Goal: Navigation & Orientation: Find specific page/section

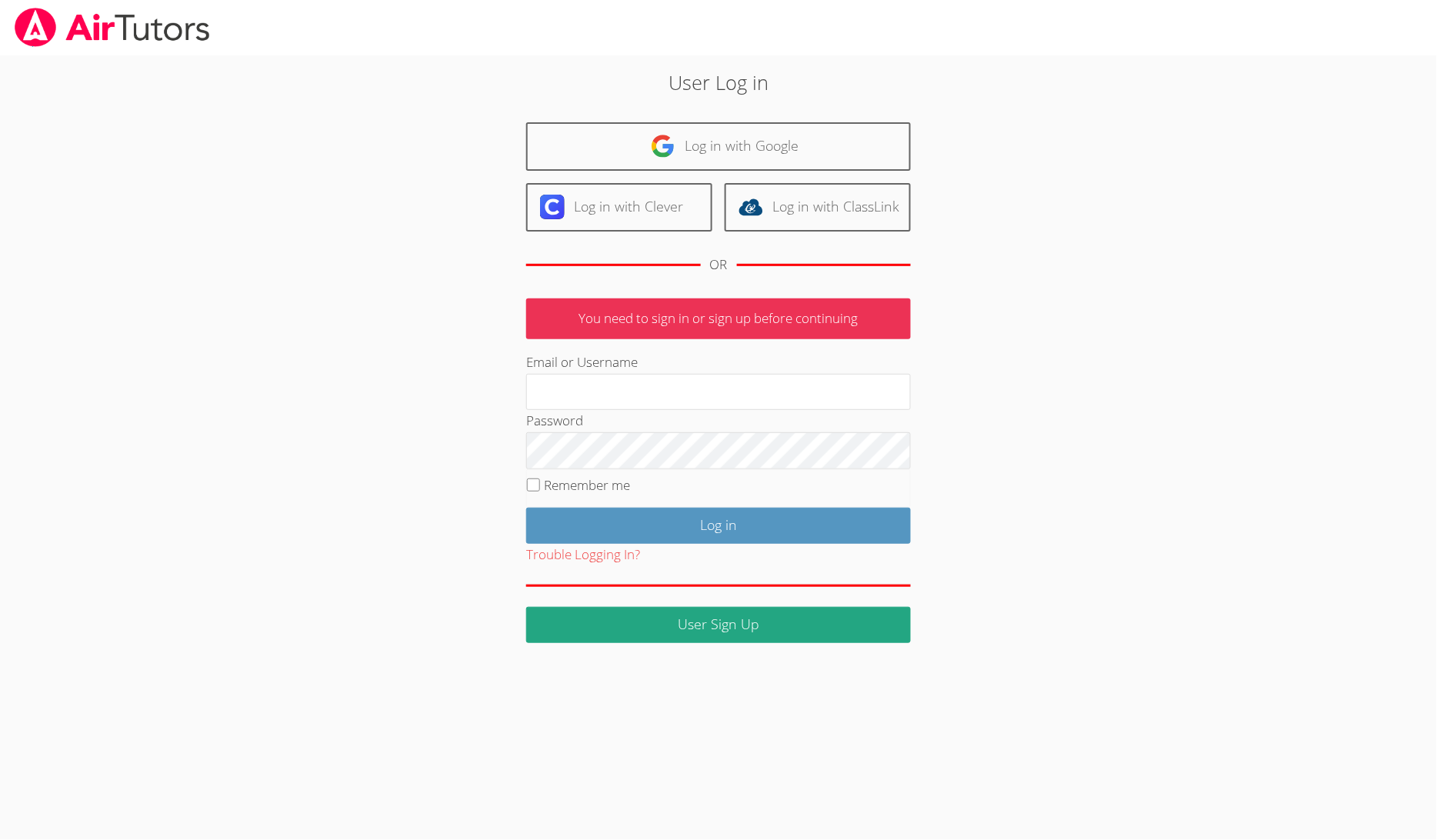
type input "alexandraholt@campusthrivecoaching.com"
click at [539, 484] on input "Remember me" at bounding box center [534, 485] width 13 height 13
checkbox input "true"
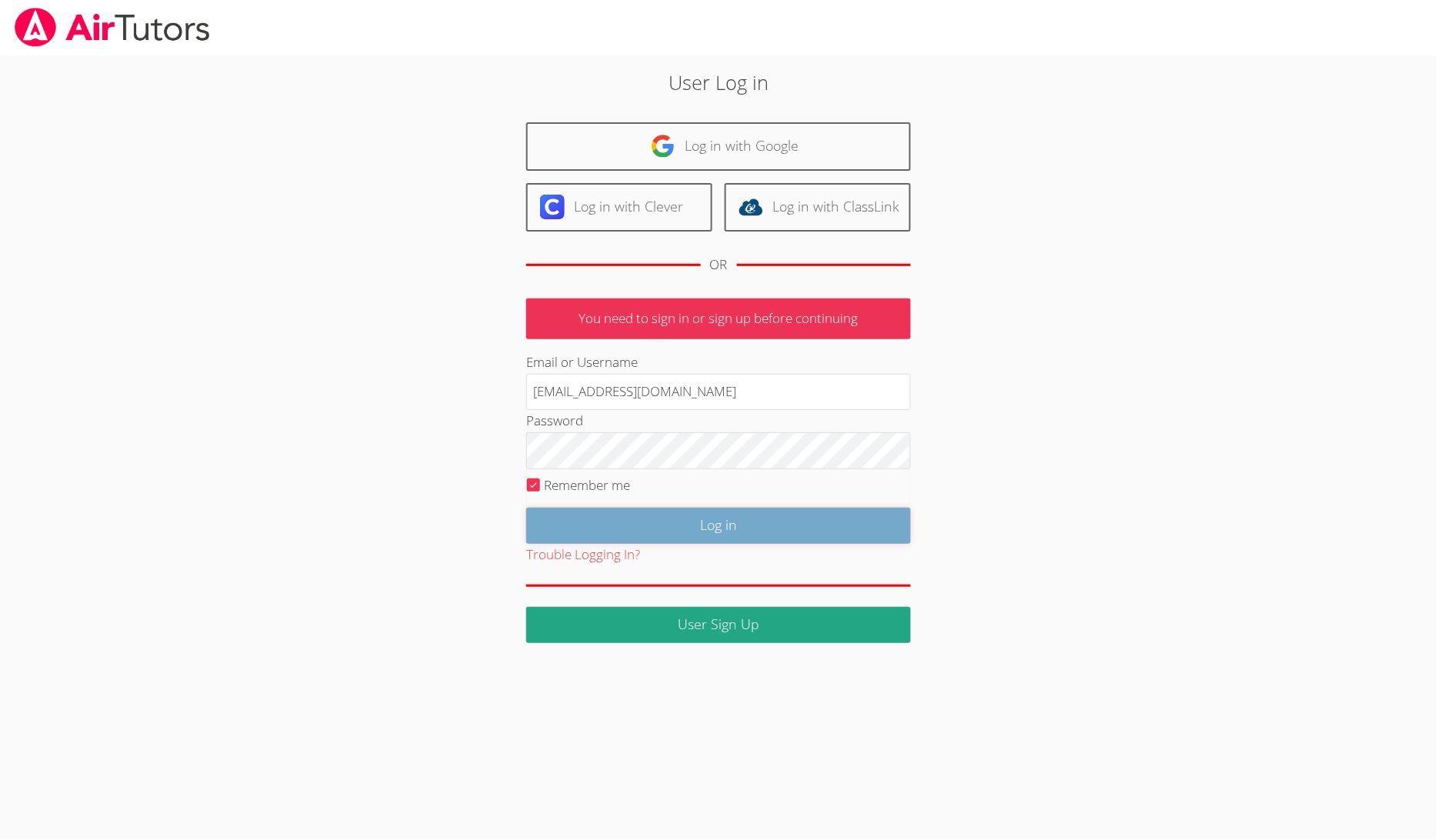
click at [565, 518] on input "Log in" at bounding box center [719, 526] width 385 height 36
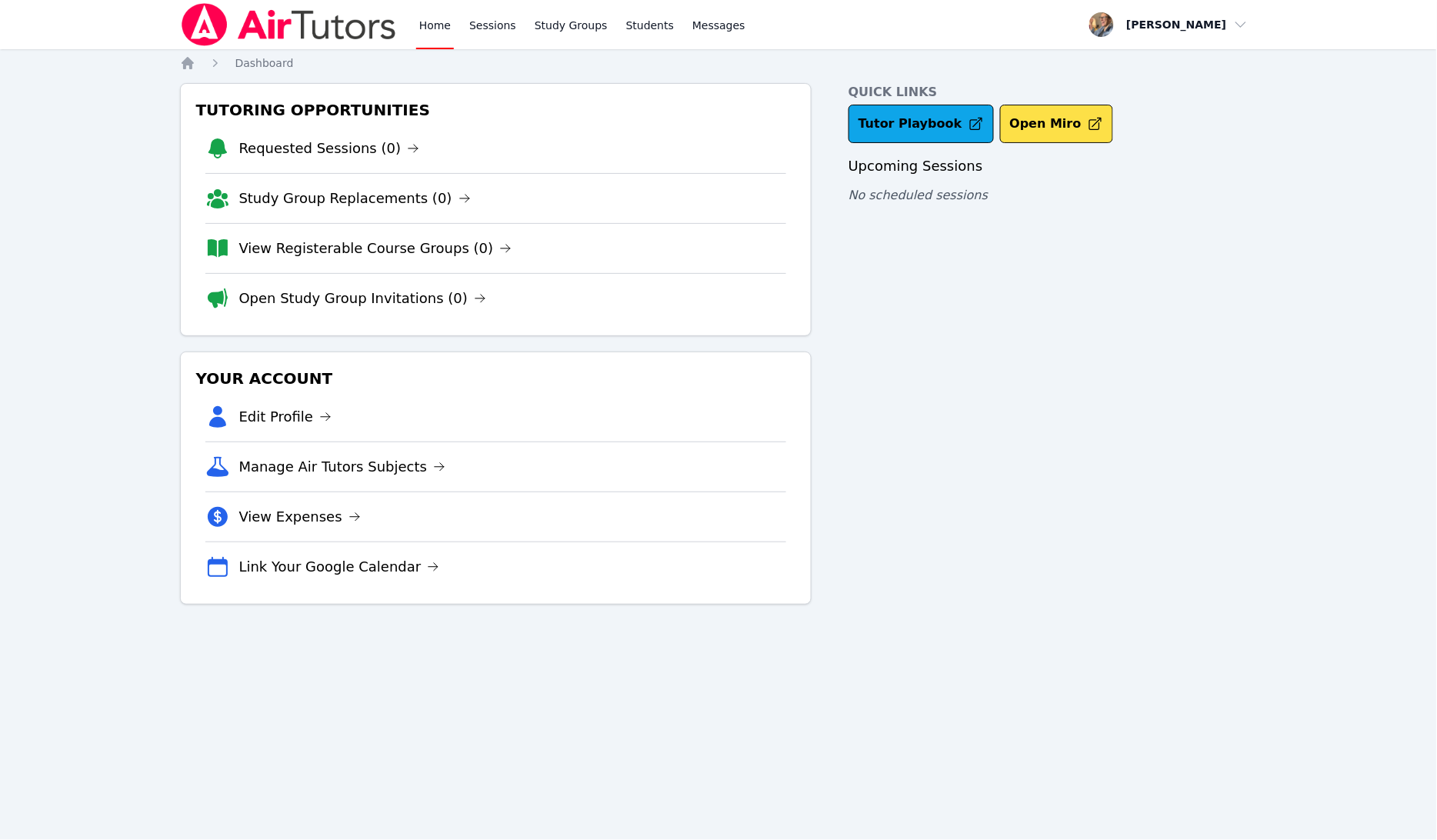
click at [1090, 340] on div "Quick Links Tutor Playbook Open Miro Upcoming Sessions No scheduled sessions" at bounding box center [1053, 344] width 409 height 521
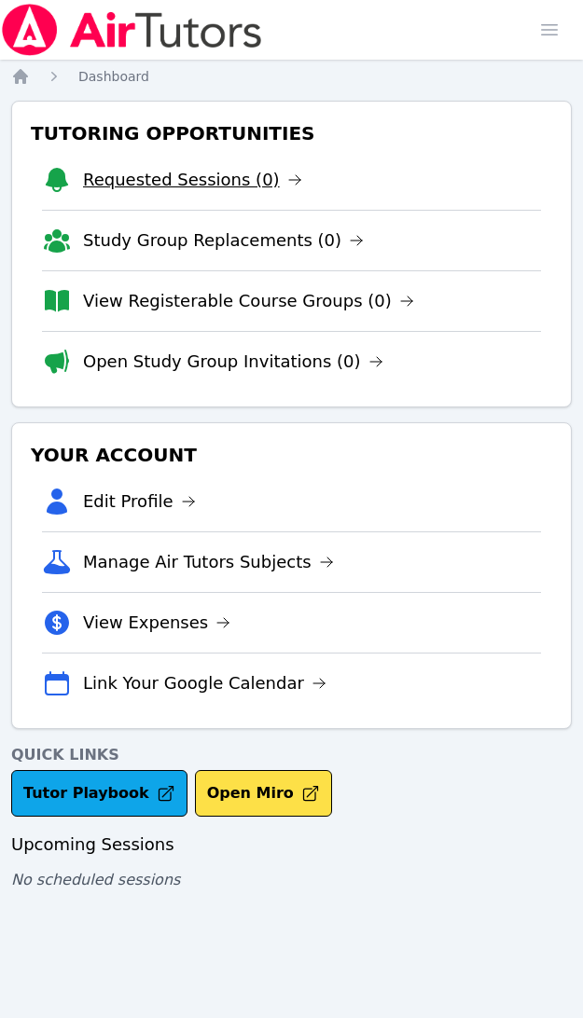
click at [212, 180] on link "Requested Sessions (0)" at bounding box center [192, 180] width 219 height 26
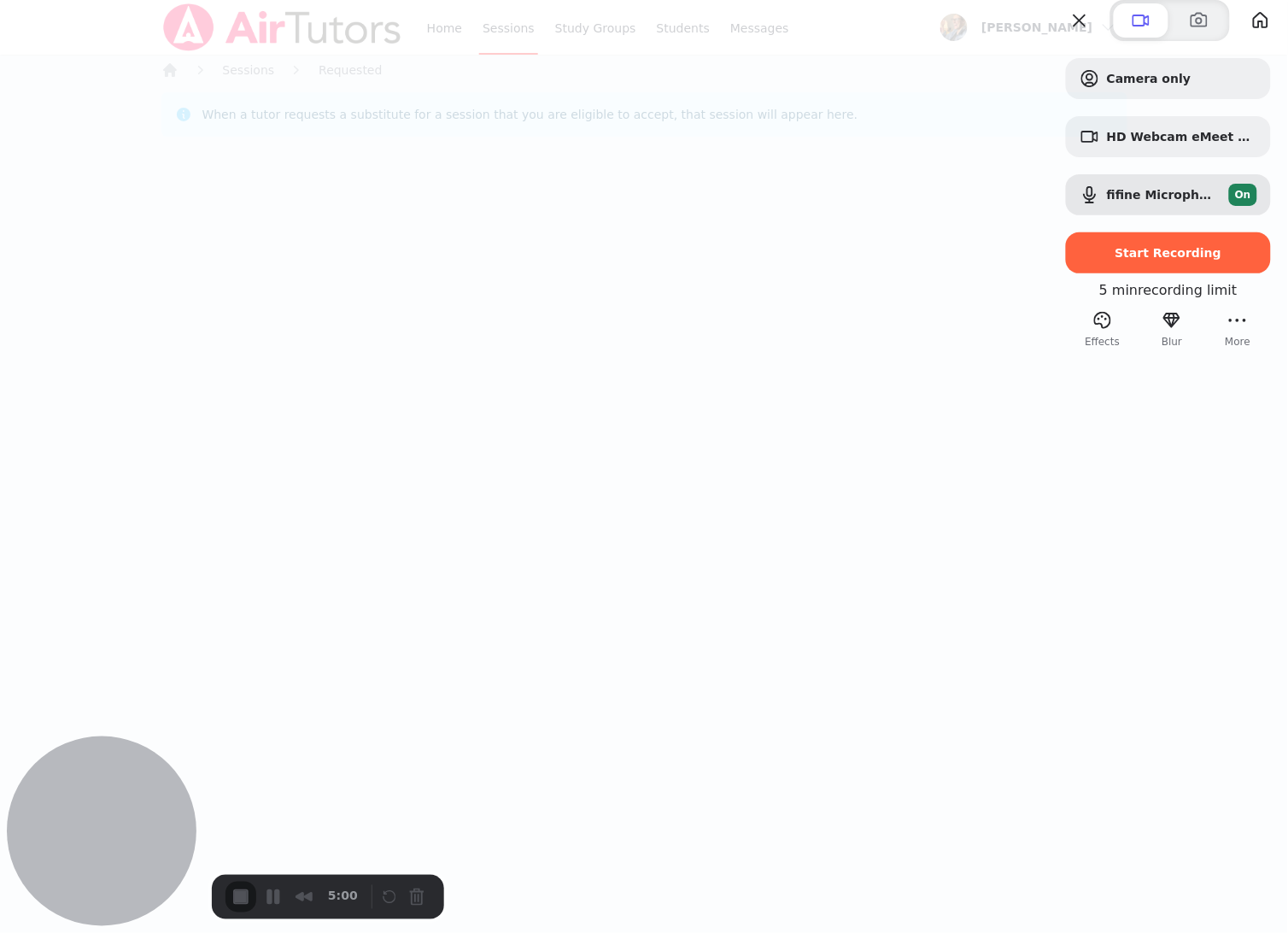
click at [533, 41] on div at bounding box center [1168, 20] width 239 height 41
click at [533, 34] on button "Close" at bounding box center [1079, 20] width 27 height 27
